Goal: Transaction & Acquisition: Purchase product/service

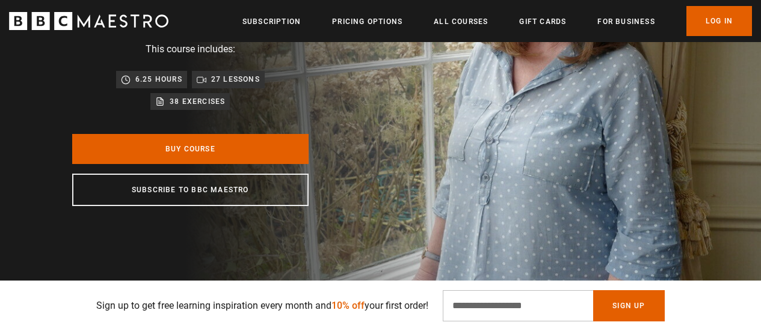
scroll to position [218, 0]
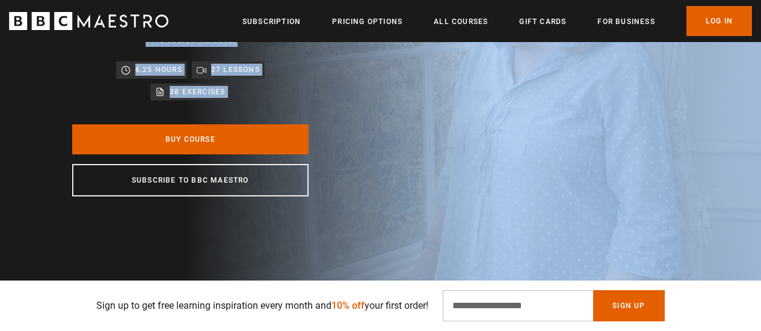
drag, startPoint x: 760, startPoint y: 29, endPoint x: 762, endPoint y: 58, distance: 28.9
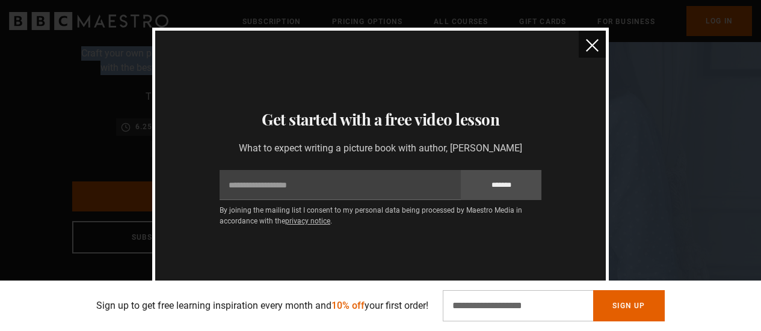
scroll to position [0, 0]
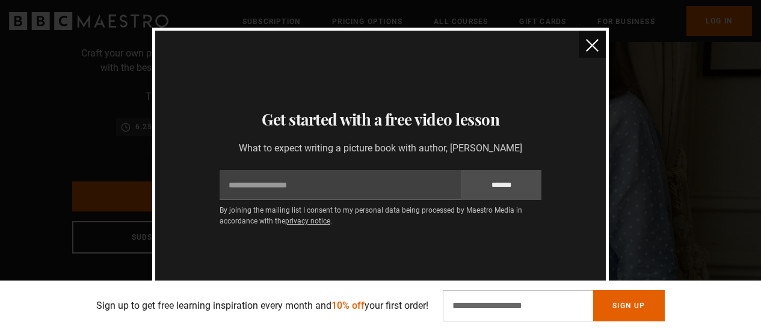
click at [570, 57] on section "Thanks for signing up Check your inbox - your free lesson is on the way! Oops! …" at bounding box center [380, 166] width 450 height 270
click at [595, 41] on img "close" at bounding box center [592, 45] width 13 height 13
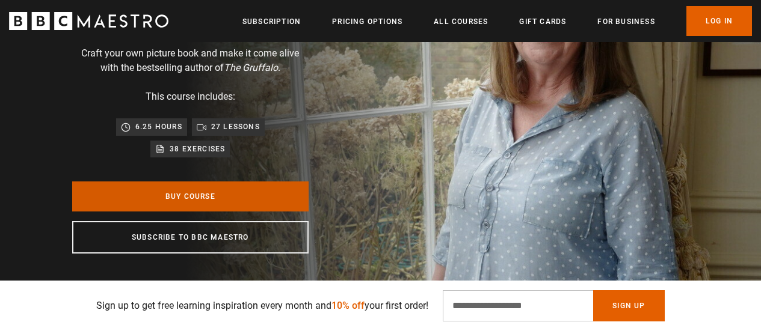
click at [211, 194] on link "Buy Course" at bounding box center [190, 197] width 236 height 30
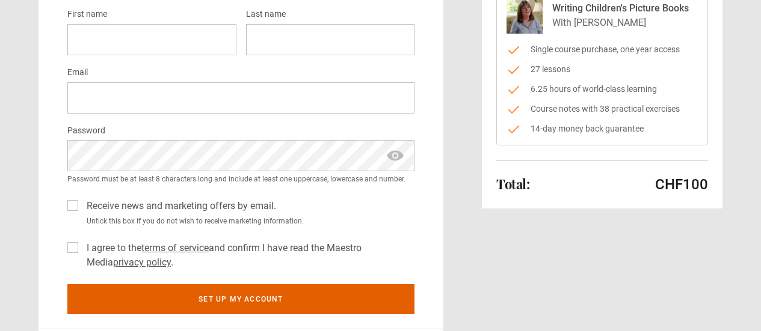
scroll to position [150, 0]
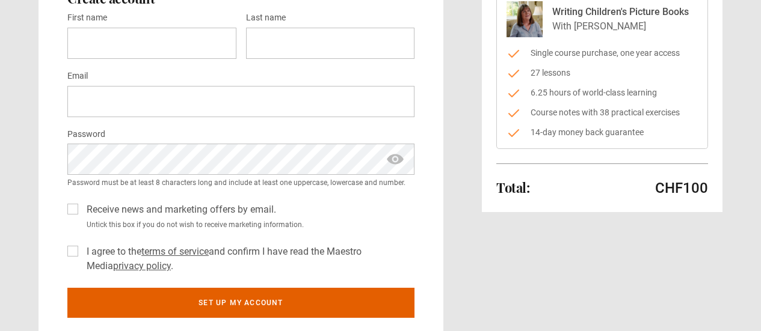
click at [630, 262] on div "Total: CHF100 Hide purchase summary Purchase summary Writing Children's Picture…" at bounding box center [602, 166] width 241 height 476
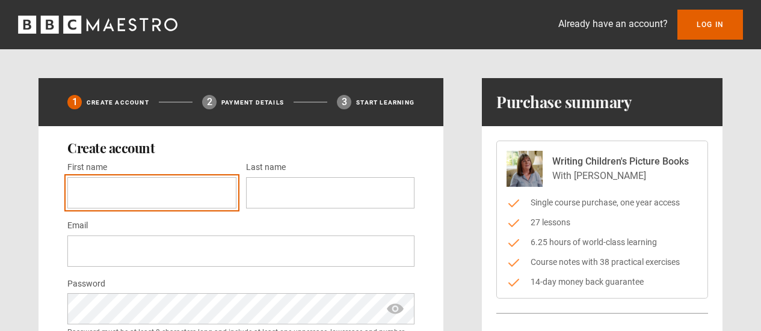
click at [185, 194] on input "First name *" at bounding box center [151, 192] width 169 height 31
type input "*******"
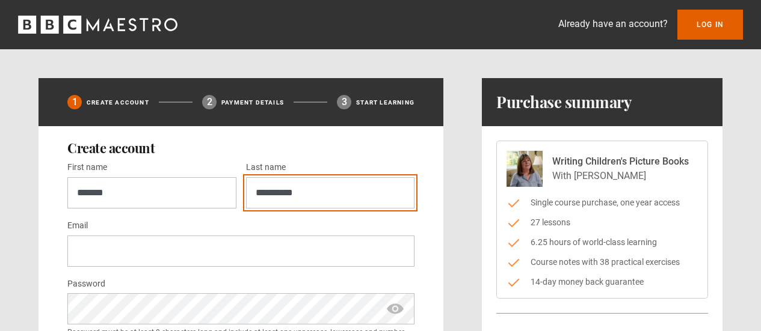
type input "**********"
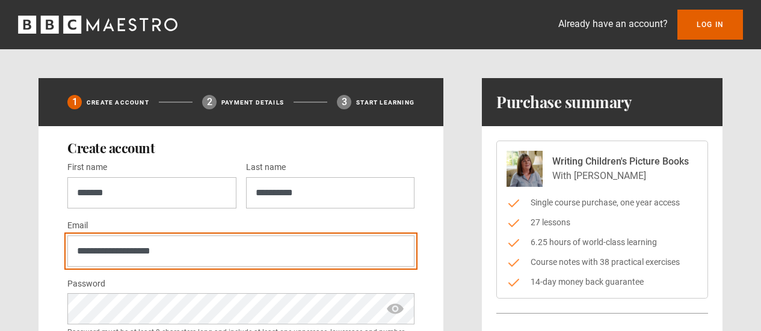
type input "**********"
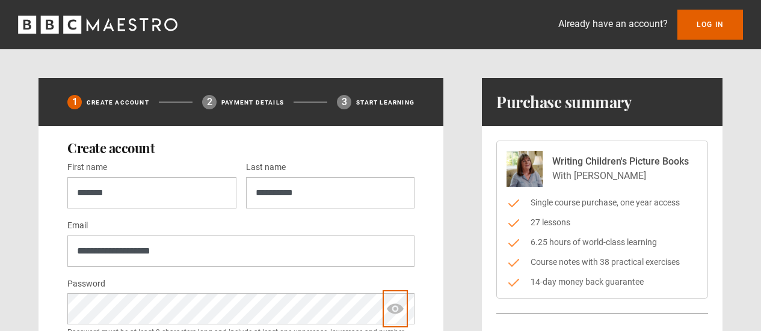
scroll to position [120, 0]
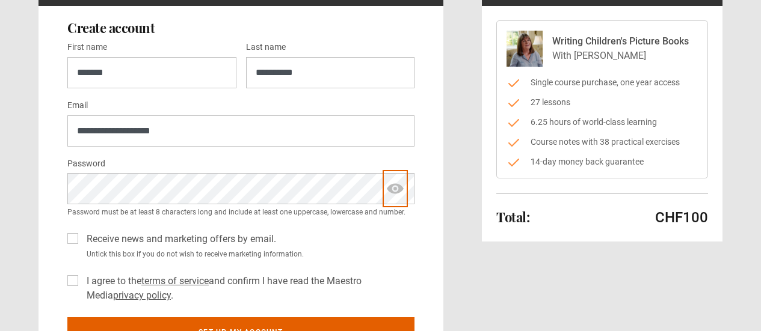
click at [397, 190] on span "show password" at bounding box center [394, 188] width 19 height 31
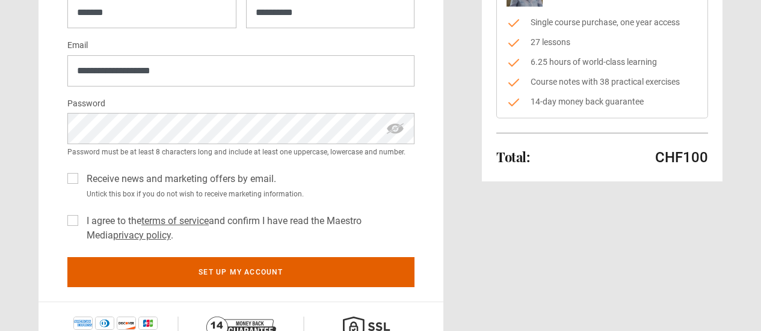
click at [82, 221] on label "I agree to the terms of service and confirm I have read the Maestro Media priva…" at bounding box center [248, 228] width 333 height 29
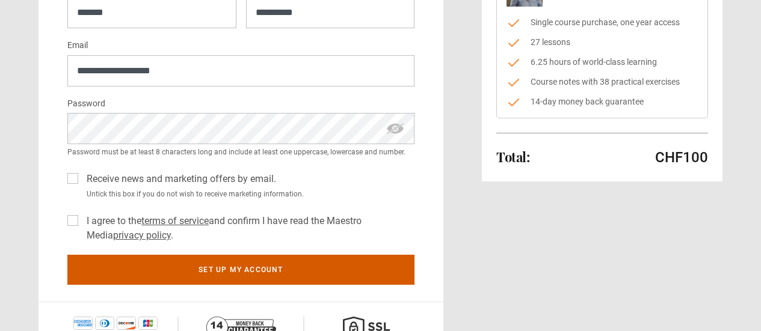
click at [267, 267] on button "Set up my account" at bounding box center [240, 270] width 347 height 30
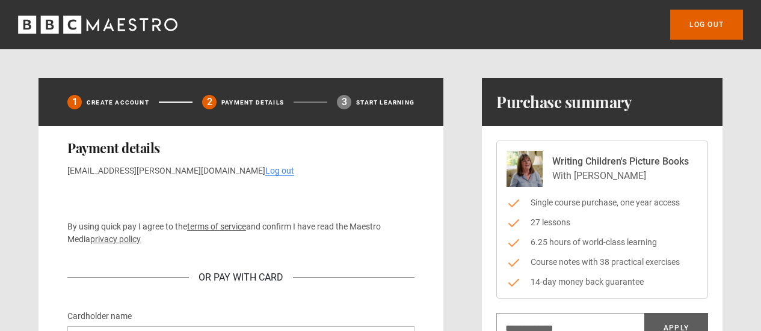
click at [477, 47] on div "Log out" at bounding box center [380, 24] width 761 height 49
click at [470, 66] on div "Log out 1 Create Account 2 Payment details 3 Start learning Payment details reb…" at bounding box center [380, 318] width 761 height 637
click at [472, 45] on div "Log out" at bounding box center [380, 24] width 761 height 49
click at [287, 63] on div "Log out 1 Create Account 2 Payment details 3 Start learning Payment details reb…" at bounding box center [380, 318] width 761 height 637
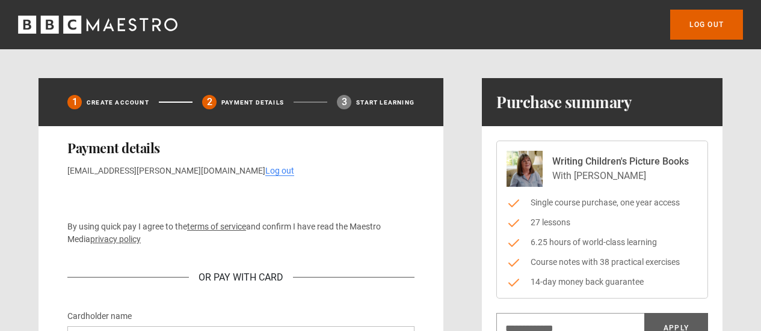
click at [441, 51] on div "Log out 1 Create Account 2 Payment details 3 Start learning Payment details reb…" at bounding box center [380, 318] width 761 height 637
click at [471, 66] on div "Log out 1 Create Account 2 Payment details 3 Start learning Payment details reb…" at bounding box center [380, 318] width 761 height 637
click at [464, 70] on div "Log out 1 Create Account 2 Payment details 3 Start learning Payment details reb…" at bounding box center [380, 318] width 761 height 637
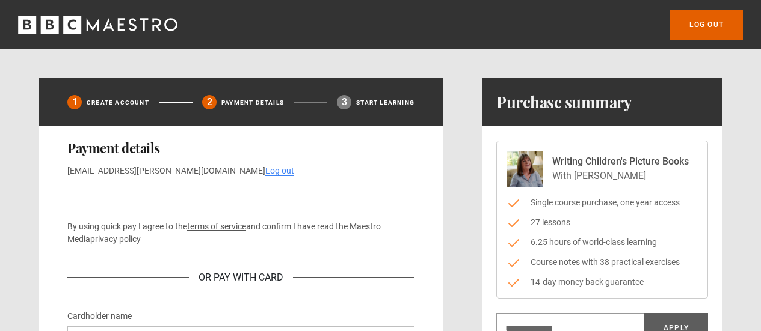
click at [462, 69] on div "Log out 1 Create Account 2 Payment details 3 Start learning Payment details reb…" at bounding box center [380, 318] width 761 height 637
